Goal: Task Accomplishment & Management: Manage account settings

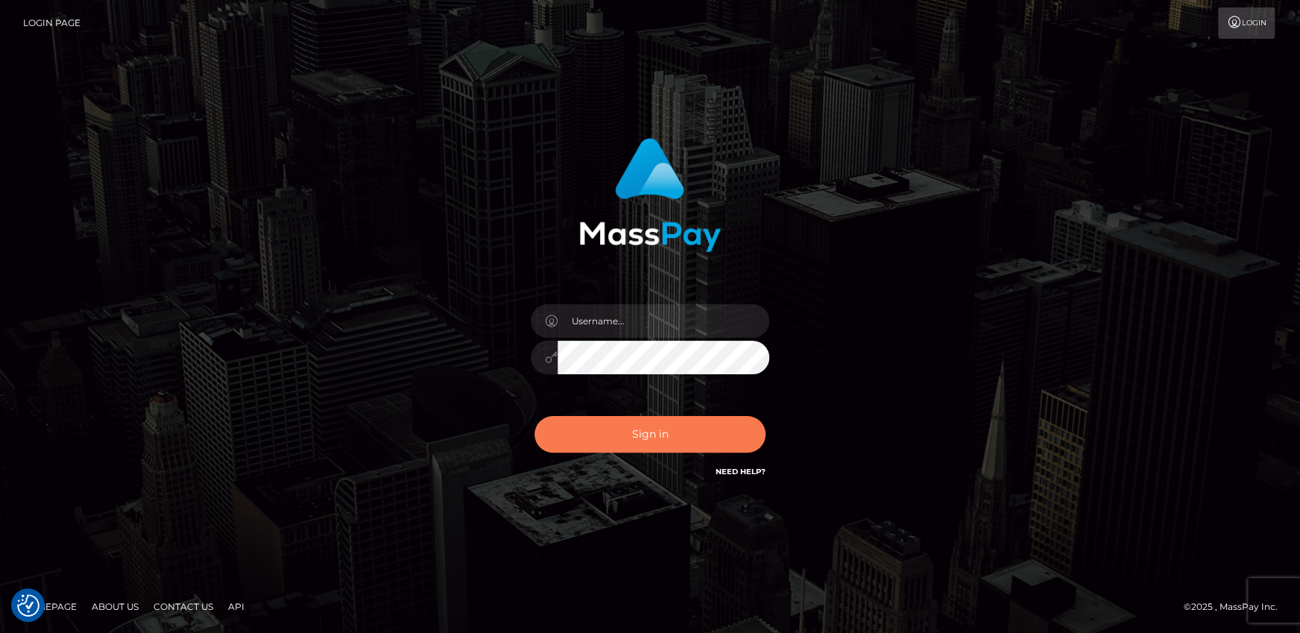
click at [696, 425] on button "Sign in" at bounding box center [650, 434] width 231 height 37
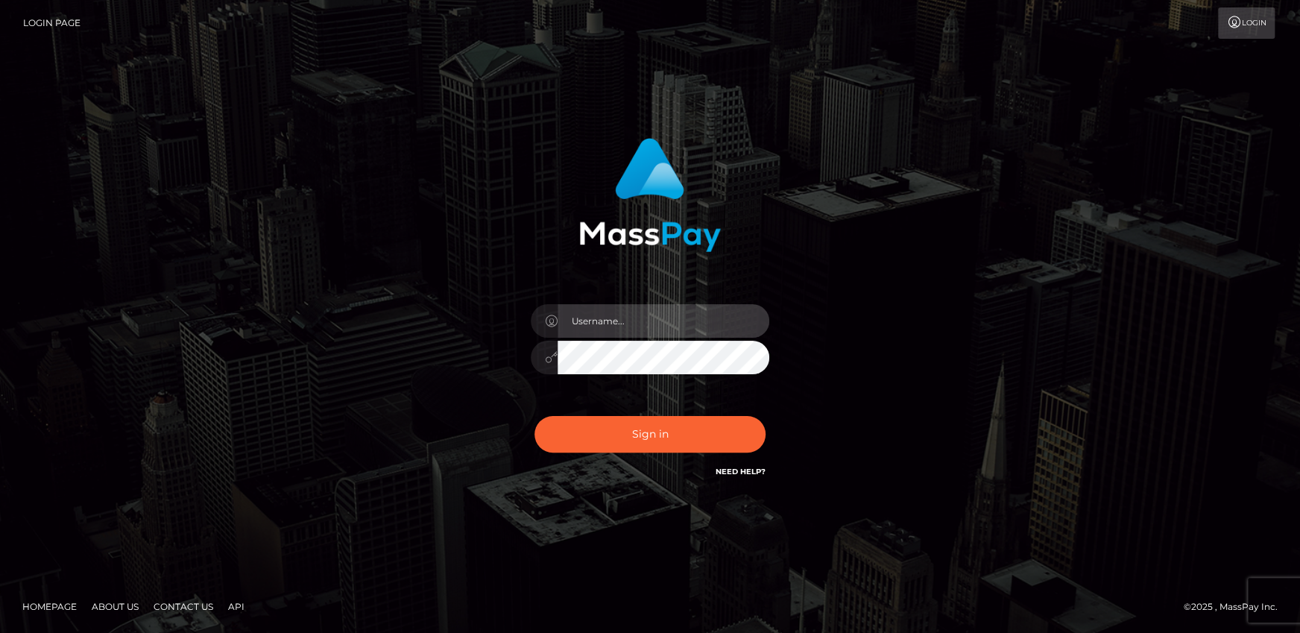
click at [658, 311] on input "text" at bounding box center [664, 321] width 212 height 34
type input "Andrei.rollacan"
click at [648, 376] on div "Andrei.rollacan" at bounding box center [650, 350] width 261 height 114
click at [535, 416] on button "Sign in" at bounding box center [650, 434] width 231 height 37
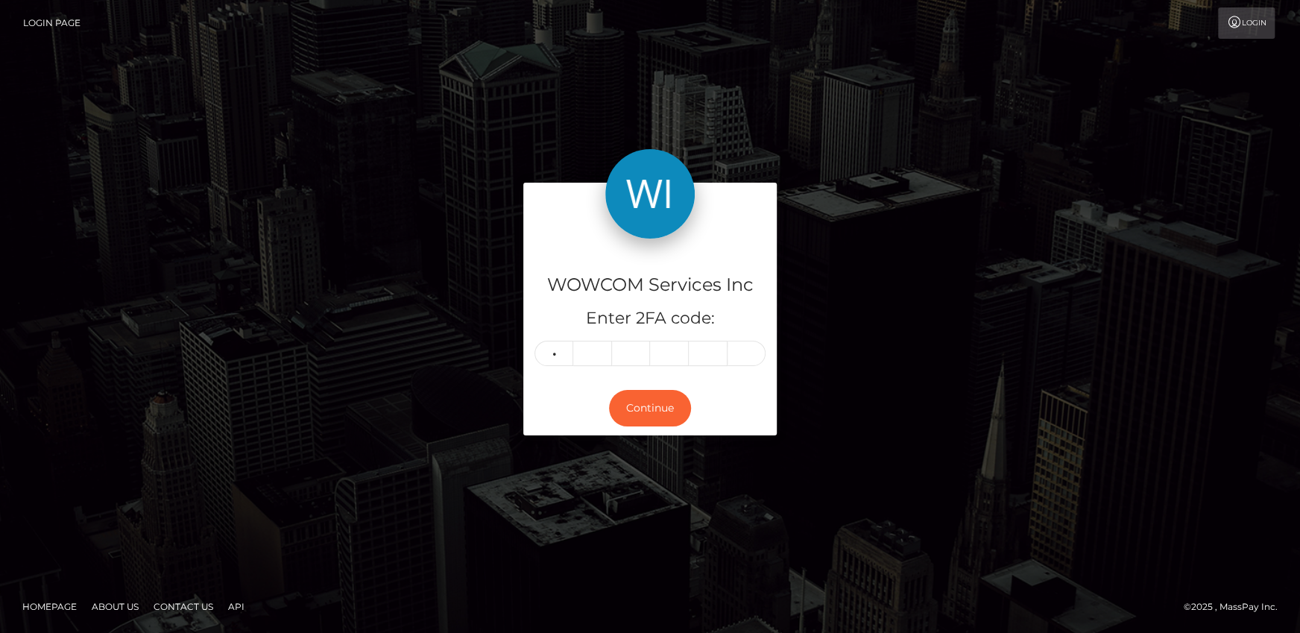
type input "4"
type input "8"
type input "4"
type input "3"
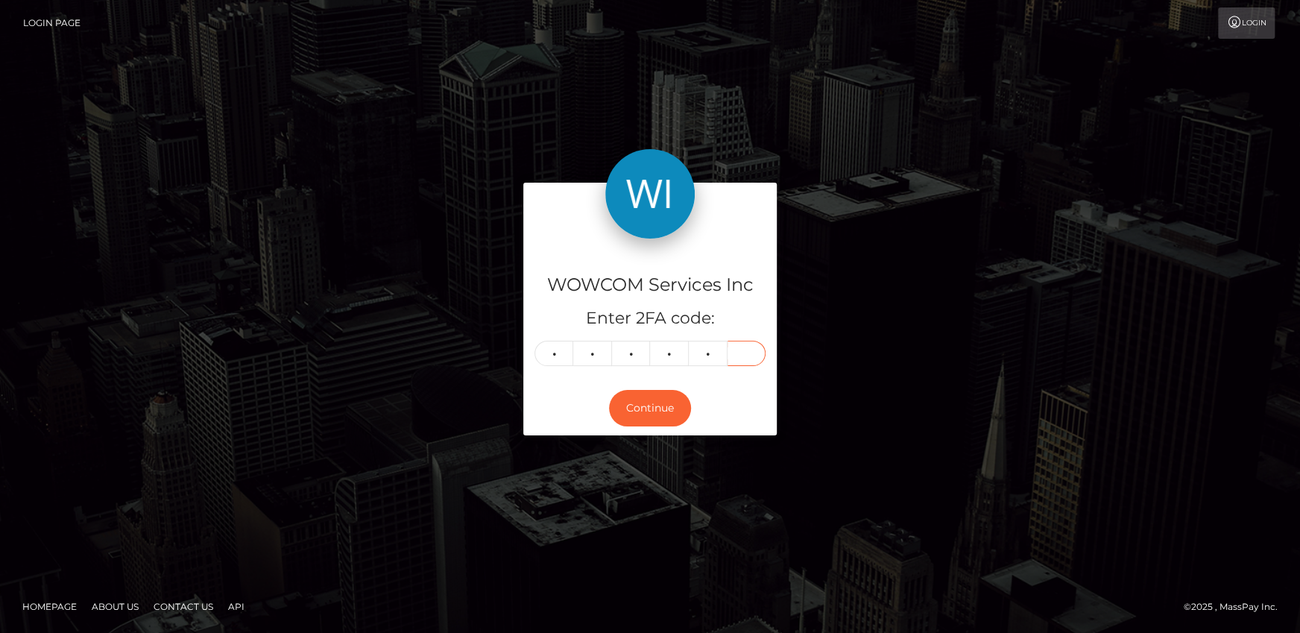
type input "7"
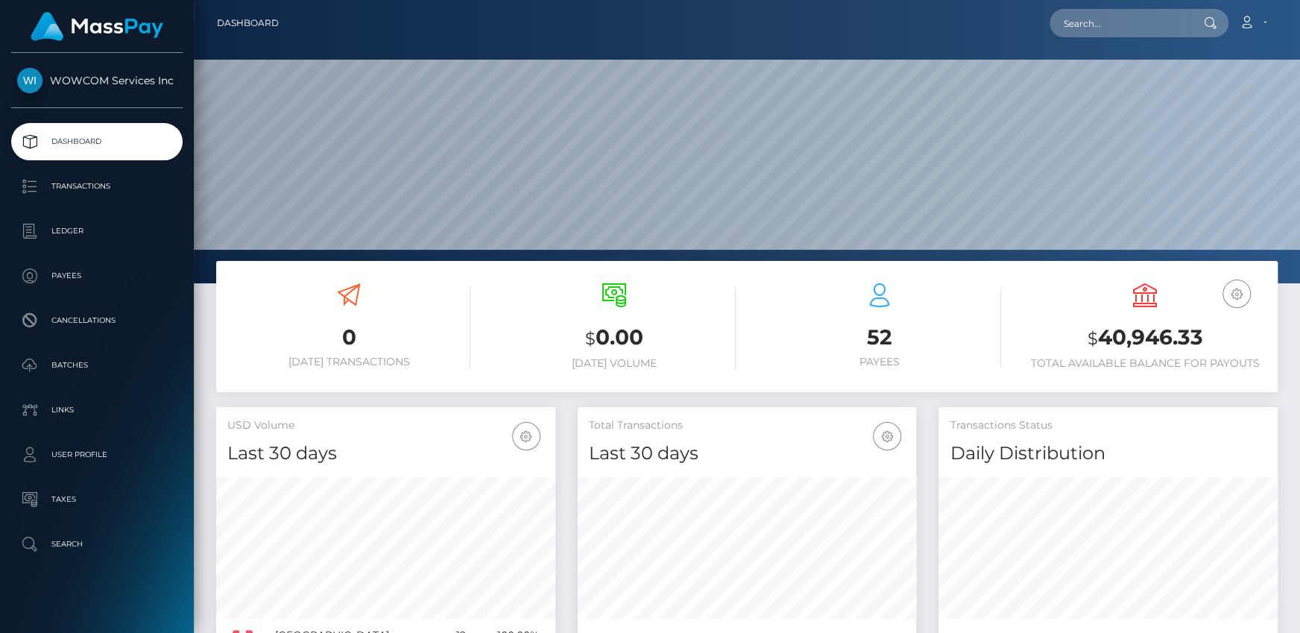
scroll to position [264, 338]
drag, startPoint x: 1097, startPoint y: 332, endPoint x: 1200, endPoint y: 333, distance: 102.9
click at [1200, 333] on h3 "$ 40,946.33" at bounding box center [1145, 338] width 243 height 31
copy h3 "40,946.33"
